Goal: Information Seeking & Learning: Learn about a topic

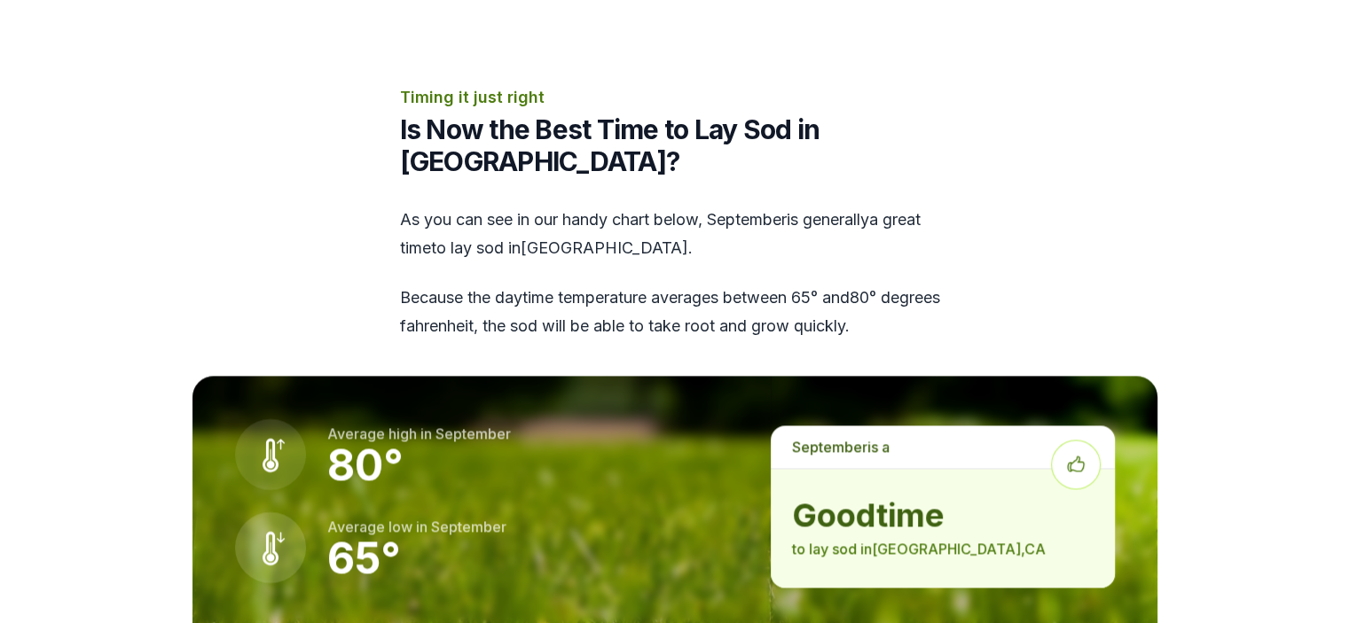
scroll to position [2391, 0]
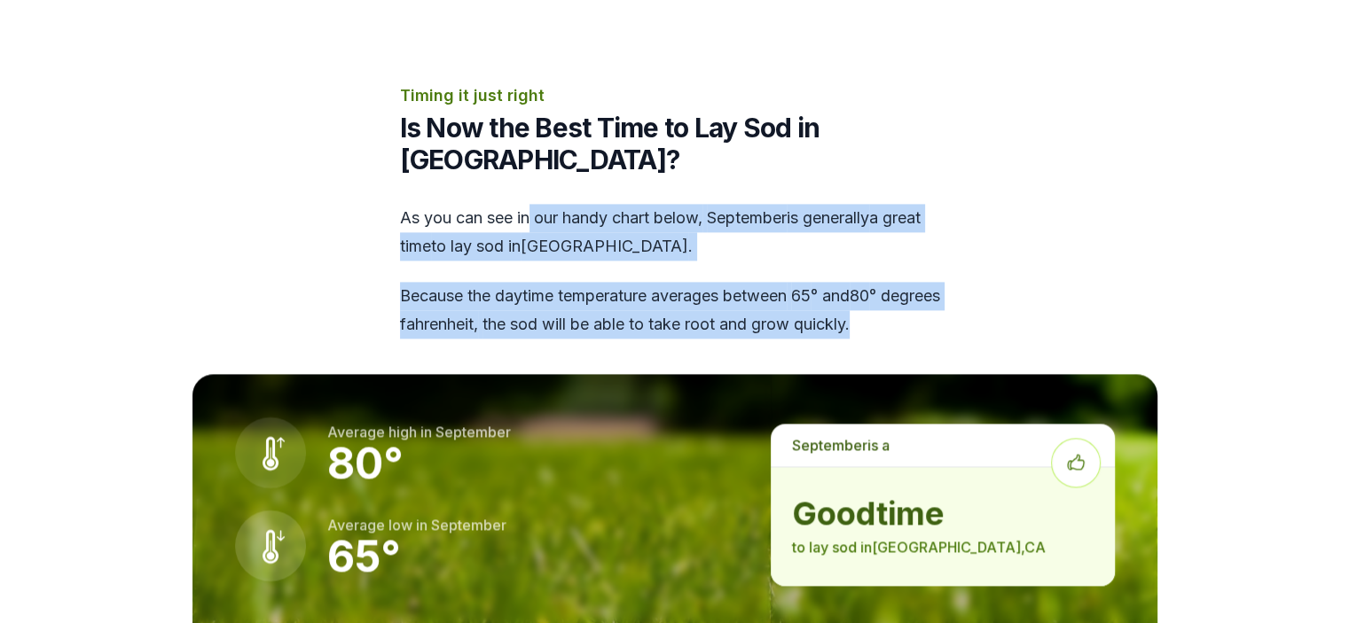
drag, startPoint x: 530, startPoint y: 130, endPoint x: 971, endPoint y: 247, distance: 455.8
click at [971, 247] on section "Timing it just right Is Now the Best Time to Lay Sod in [GEOGRAPHIC_DATA]? As y…" at bounding box center [675, 423] width 1022 height 680
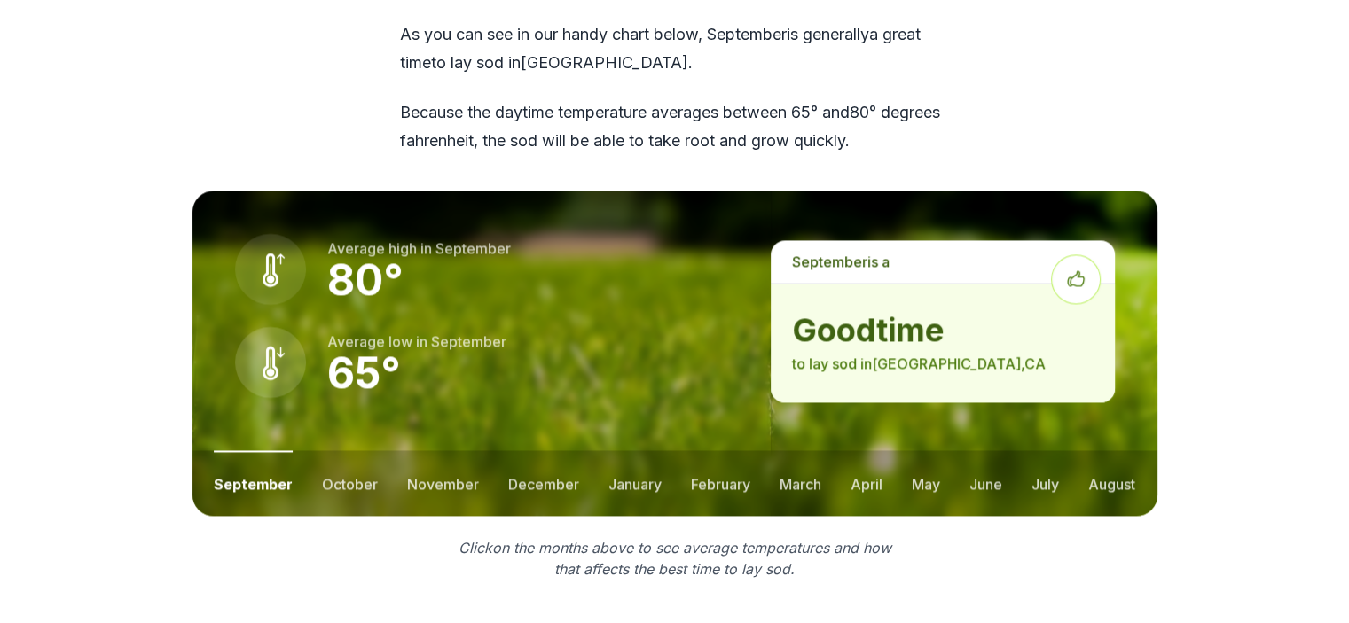
scroll to position [2575, 0]
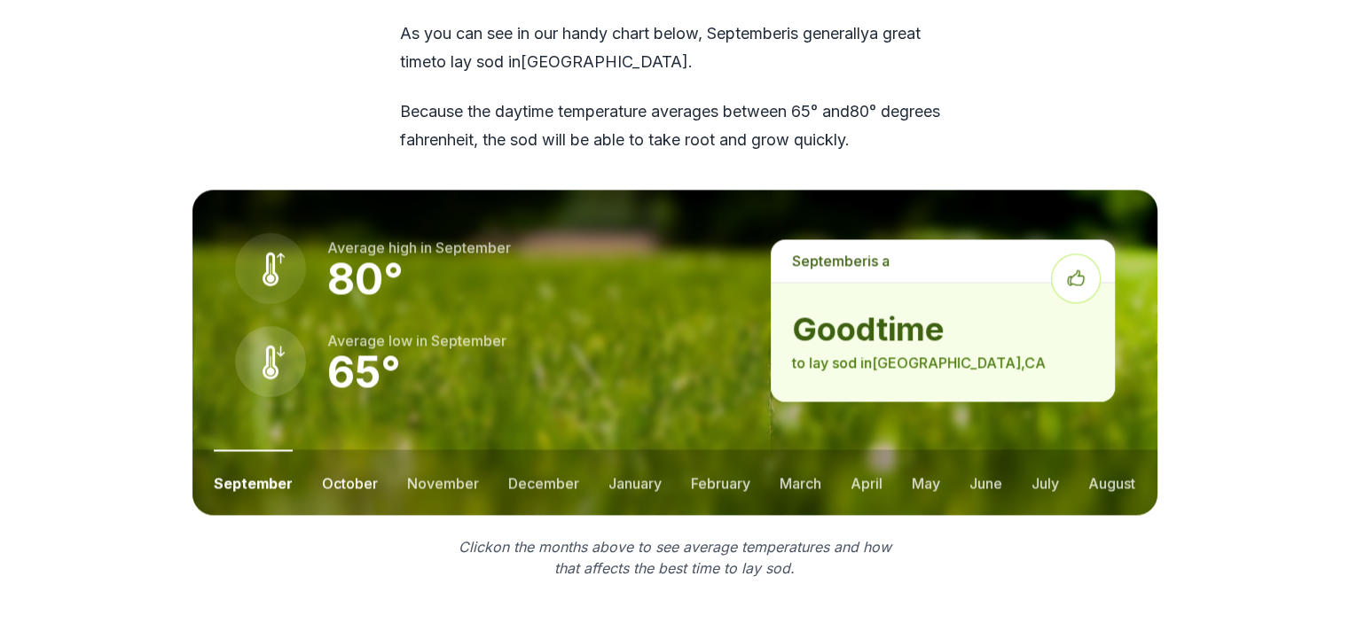
click at [337, 450] on button "october" at bounding box center [350, 483] width 56 height 66
click at [275, 450] on button "september" at bounding box center [251, 483] width 75 height 66
click at [341, 450] on button "october" at bounding box center [350, 483] width 56 height 66
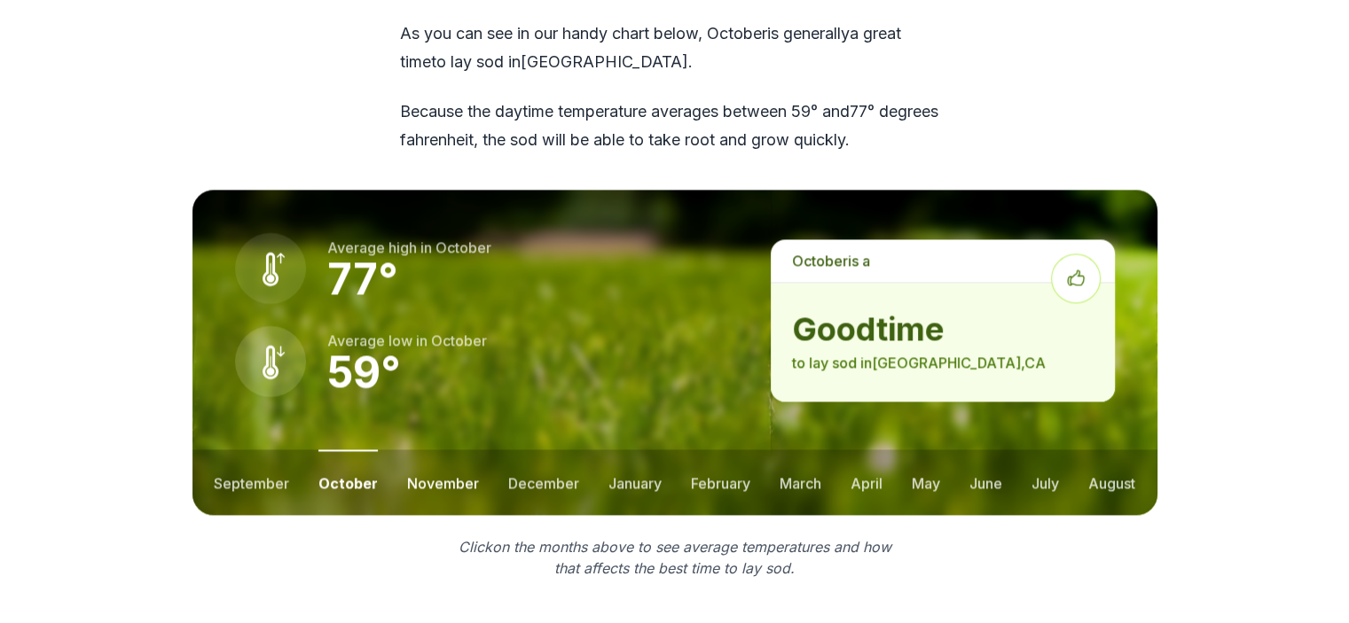
click at [430, 450] on button "november" at bounding box center [443, 483] width 72 height 66
click at [527, 450] on button "december" at bounding box center [541, 483] width 71 height 66
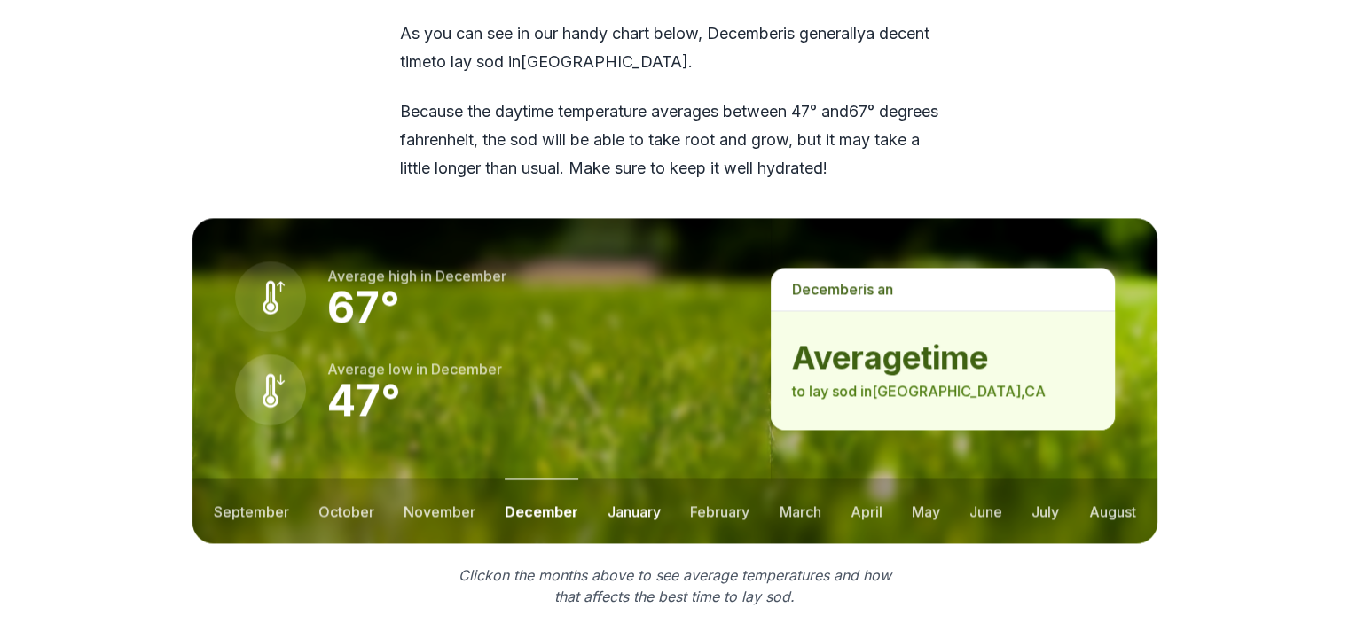
click at [607, 478] on button "january" at bounding box center [633, 511] width 53 height 66
click at [715, 478] on button "february" at bounding box center [722, 511] width 59 height 66
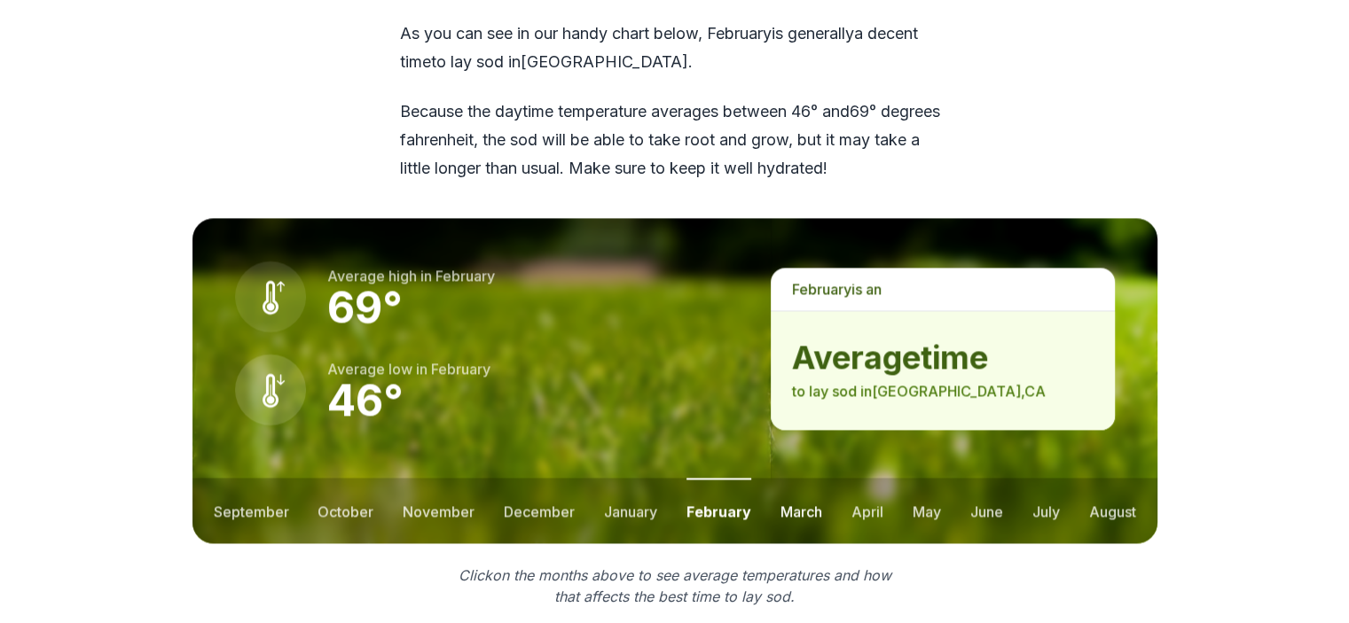
click at [787, 478] on button "march" at bounding box center [801, 511] width 42 height 66
click at [854, 478] on button "april" at bounding box center [867, 511] width 32 height 66
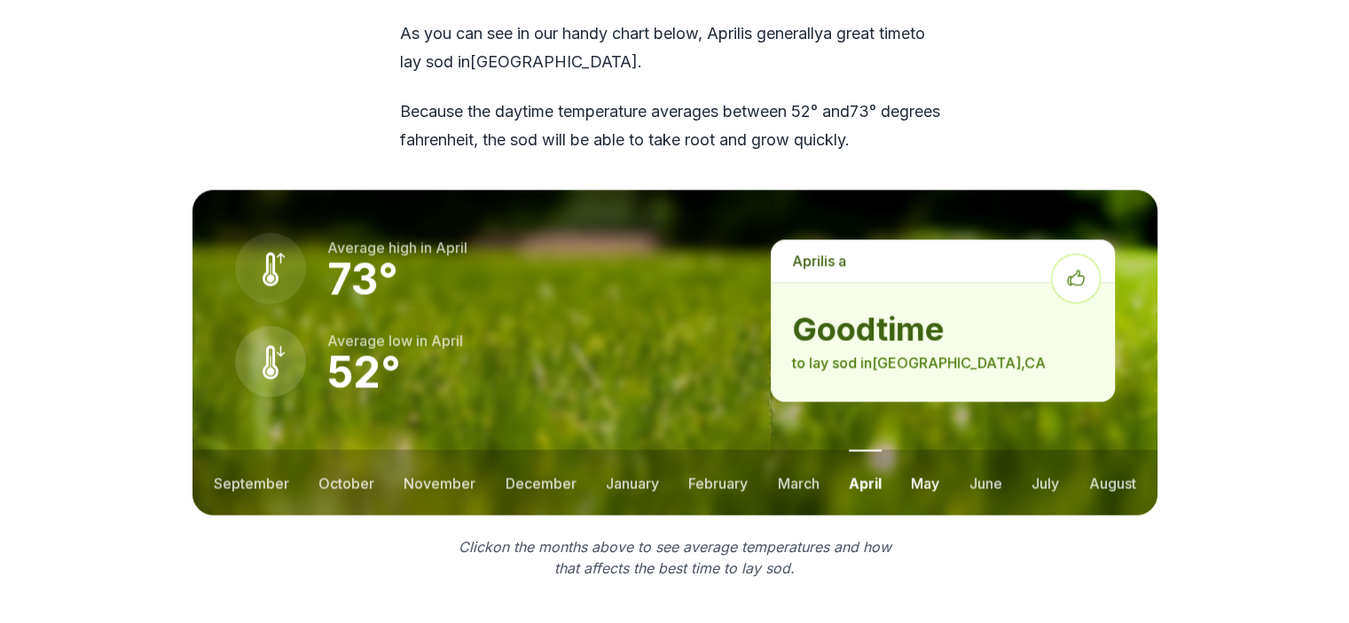
click at [927, 450] on button "may" at bounding box center [925, 483] width 28 height 66
click at [1012, 450] on ul "september october november december january february march april may june july …" at bounding box center [674, 483] width 965 height 66
click at [980, 450] on button "june" at bounding box center [985, 483] width 33 height 66
click at [1021, 450] on ul "september october november december january february march april may june july …" at bounding box center [674, 483] width 965 height 66
click at [1046, 450] on button "july" at bounding box center [1044, 483] width 27 height 66
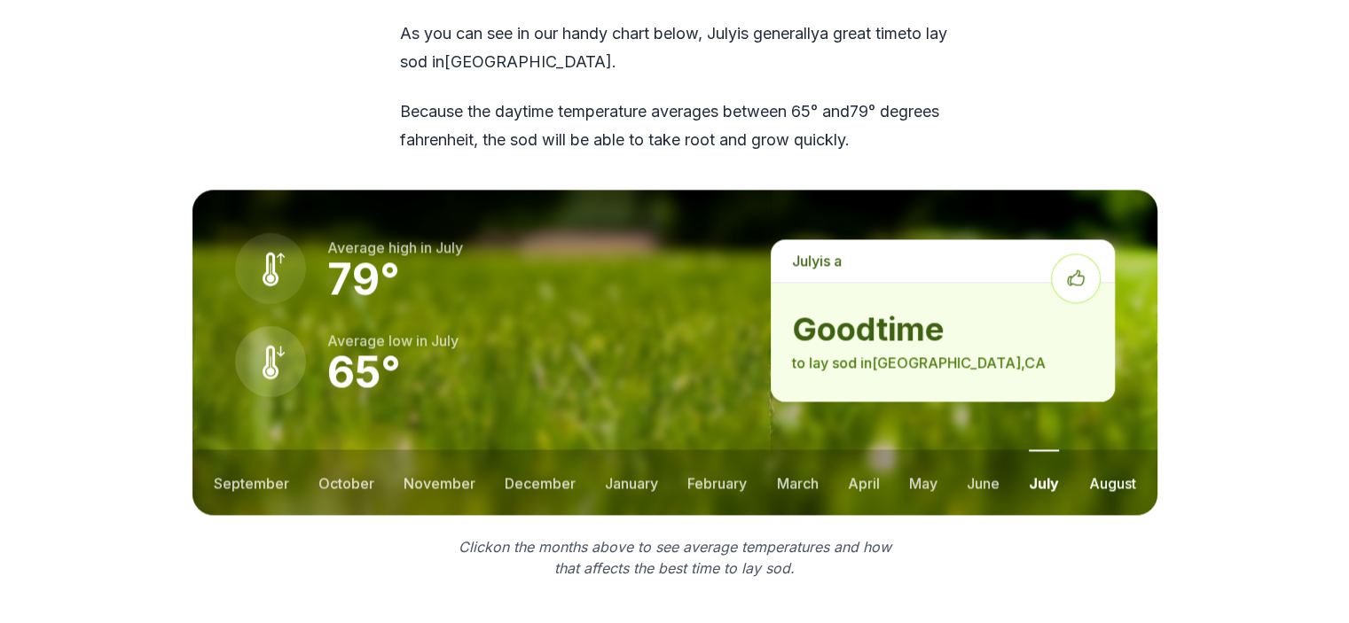
click at [1108, 450] on button "august" at bounding box center [1111, 483] width 47 height 66
click at [260, 450] on button "september" at bounding box center [251, 483] width 75 height 66
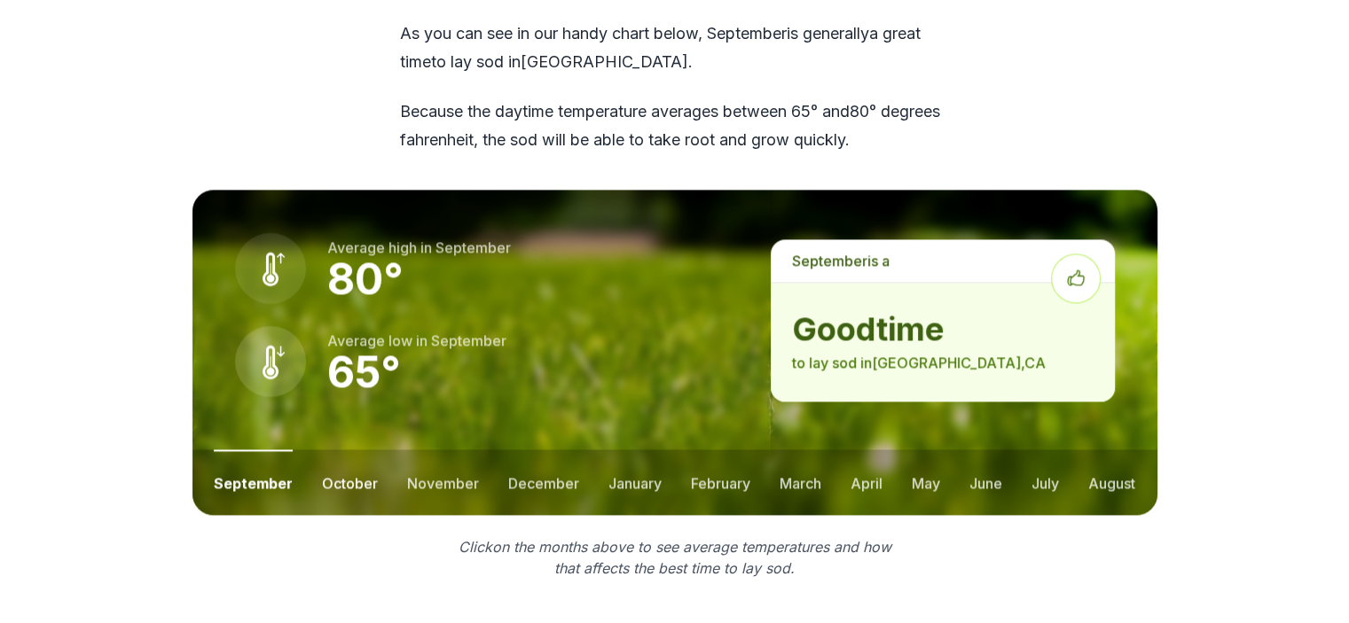
click at [325, 450] on button "october" at bounding box center [350, 483] width 56 height 66
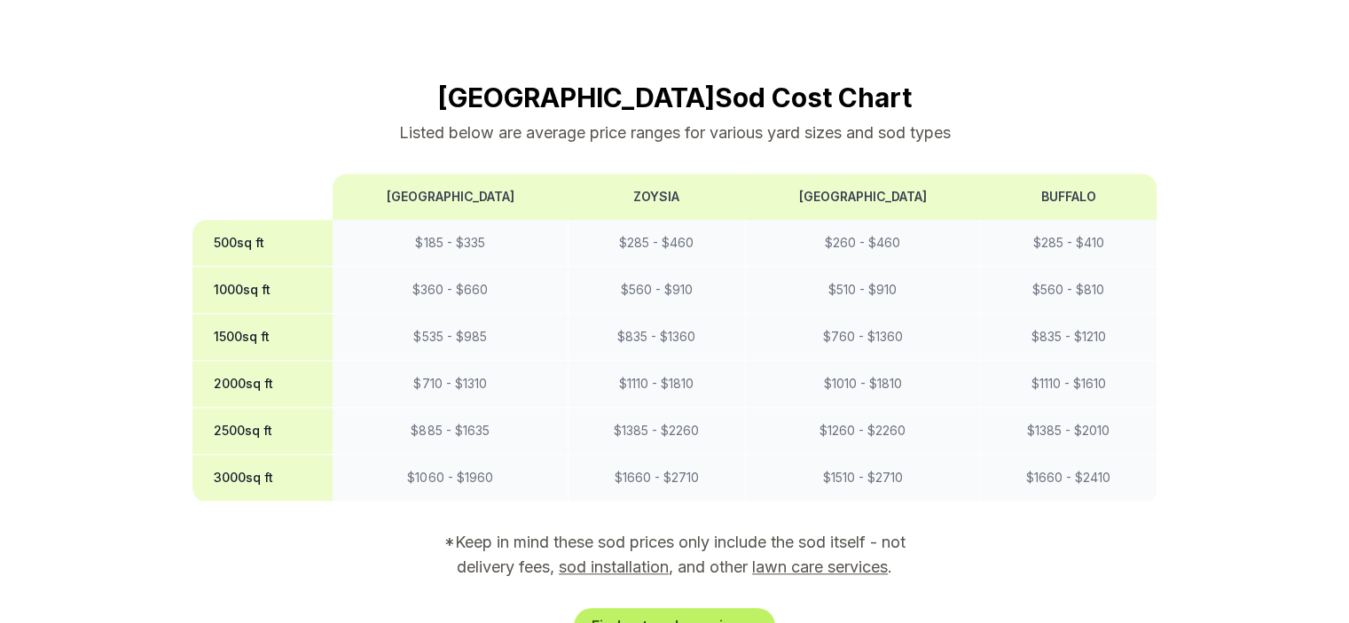
scroll to position [1719, 0]
